Goal: Transaction & Acquisition: Purchase product/service

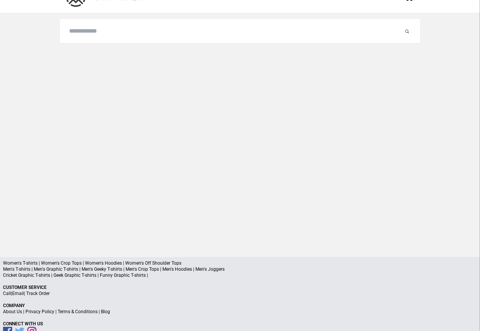
scroll to position [36, 0]
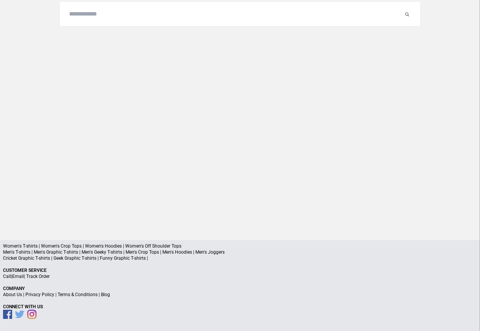
type input "********"
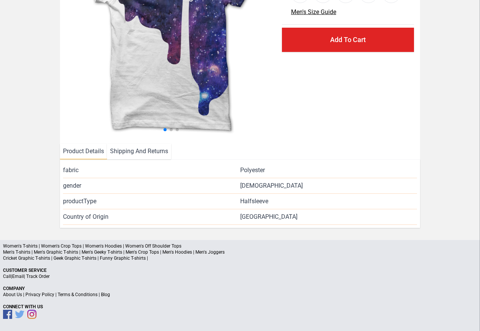
scroll to position [110, 0]
